Goal: Information Seeking & Learning: Find specific fact

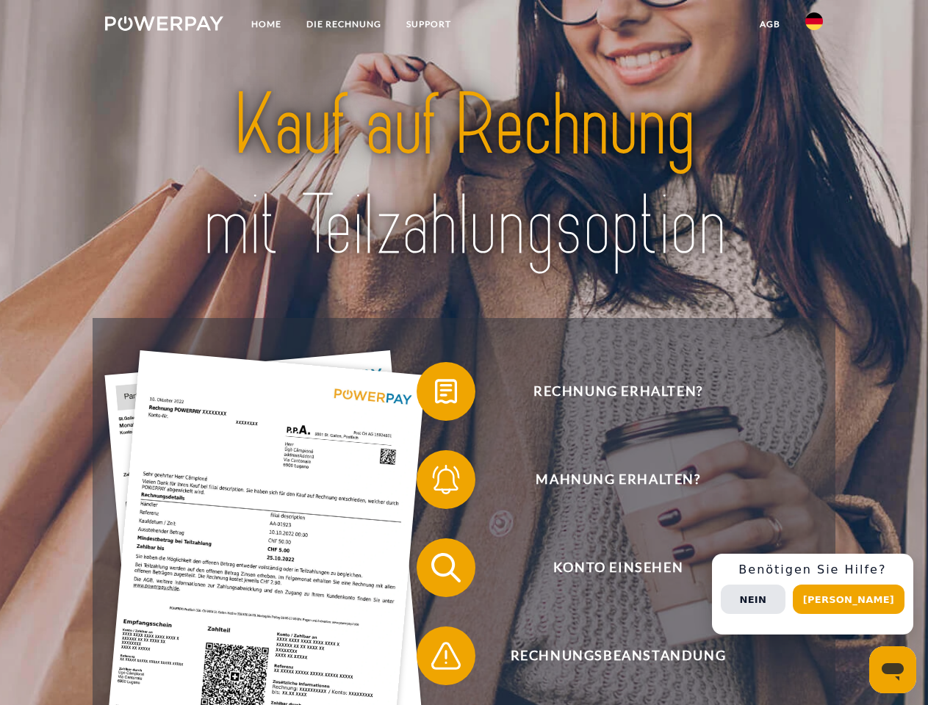
click at [164, 26] on img at bounding box center [164, 23] width 118 height 15
click at [814, 26] on img at bounding box center [814, 21] width 18 height 18
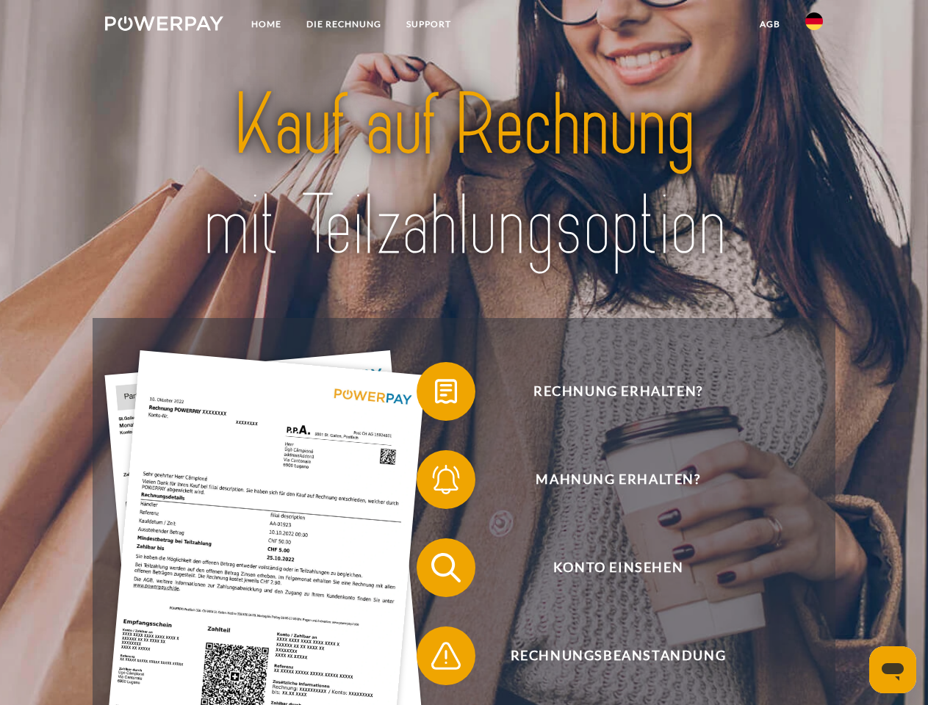
click at [769, 24] on link "agb" at bounding box center [770, 24] width 46 height 26
click at [435, 394] on span at bounding box center [423, 391] width 73 height 73
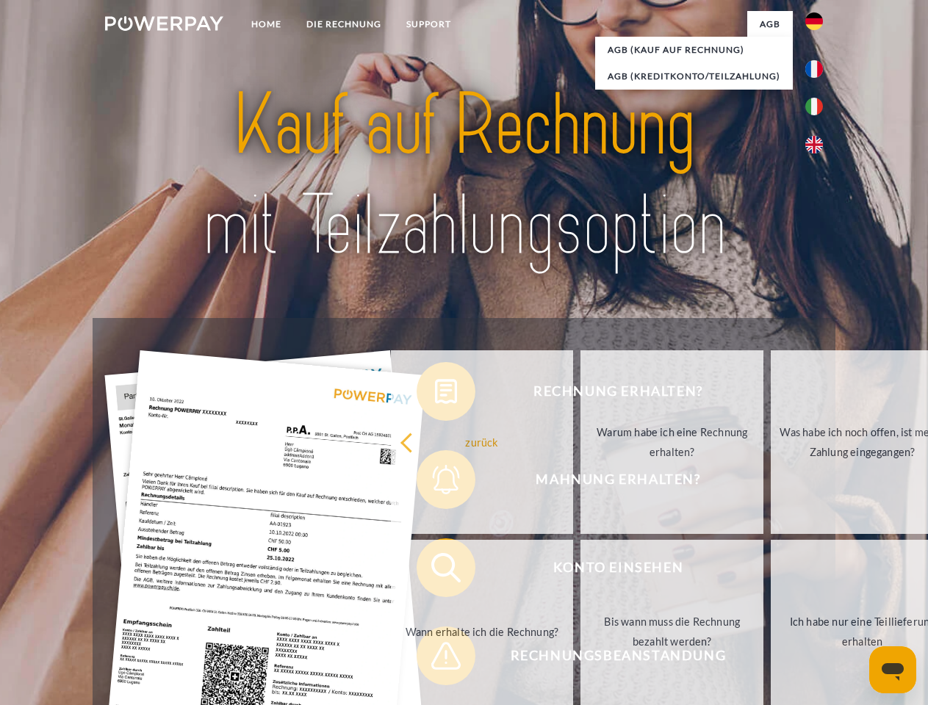
click at [435, 483] on div "Rechnung erhalten? Mahnung erhalten? Konto einsehen" at bounding box center [464, 612] width 742 height 588
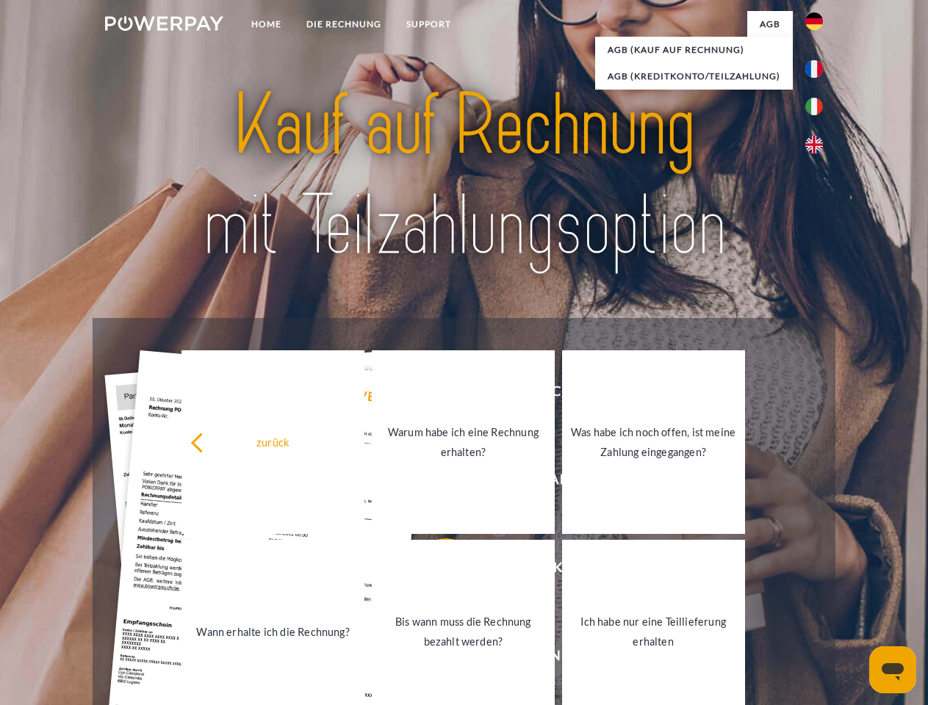
click at [435, 571] on link "Bis wann muss die Rechnung bezahlt werden?" at bounding box center [463, 632] width 183 height 184
click at [435, 659] on span at bounding box center [423, 655] width 73 height 73
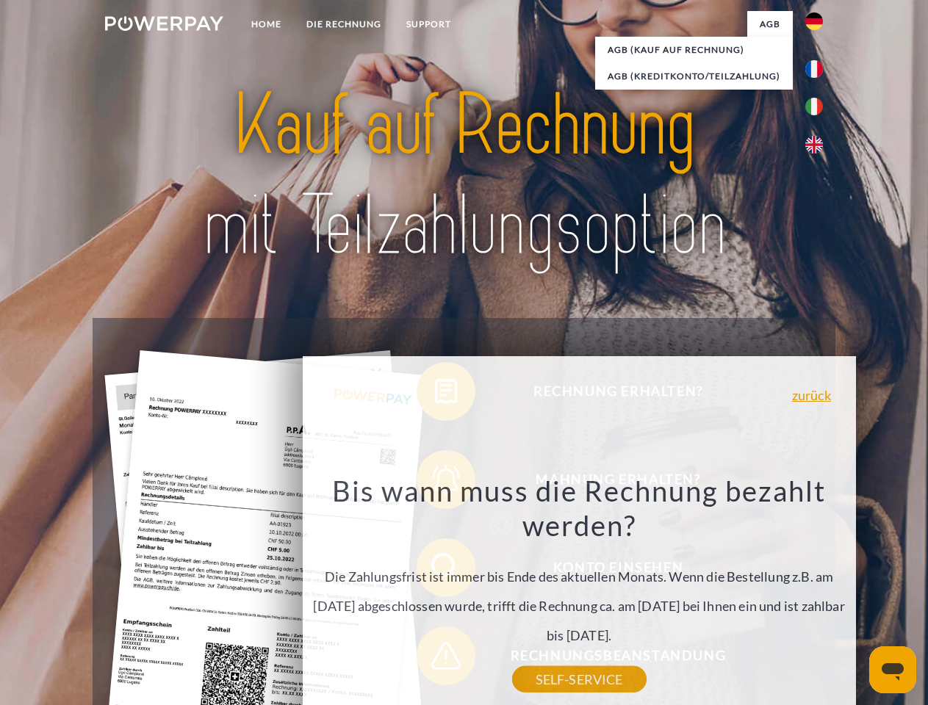
click at [818, 594] on div "Rechnung erhalten? Mahnung erhalten? Konto einsehen" at bounding box center [464, 612] width 742 height 588
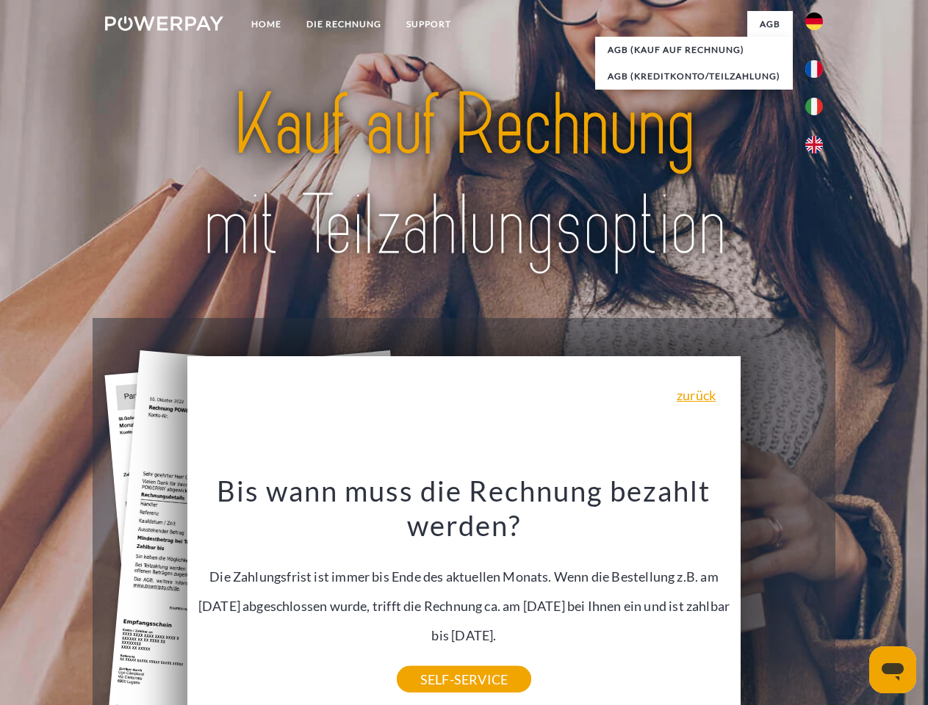
click at [782, 597] on span "Konto einsehen" at bounding box center [618, 567] width 360 height 59
click at [853, 599] on header "Home DIE RECHNUNG SUPPORT" at bounding box center [464, 507] width 928 height 1014
